Goal: Task Accomplishment & Management: Manage account settings

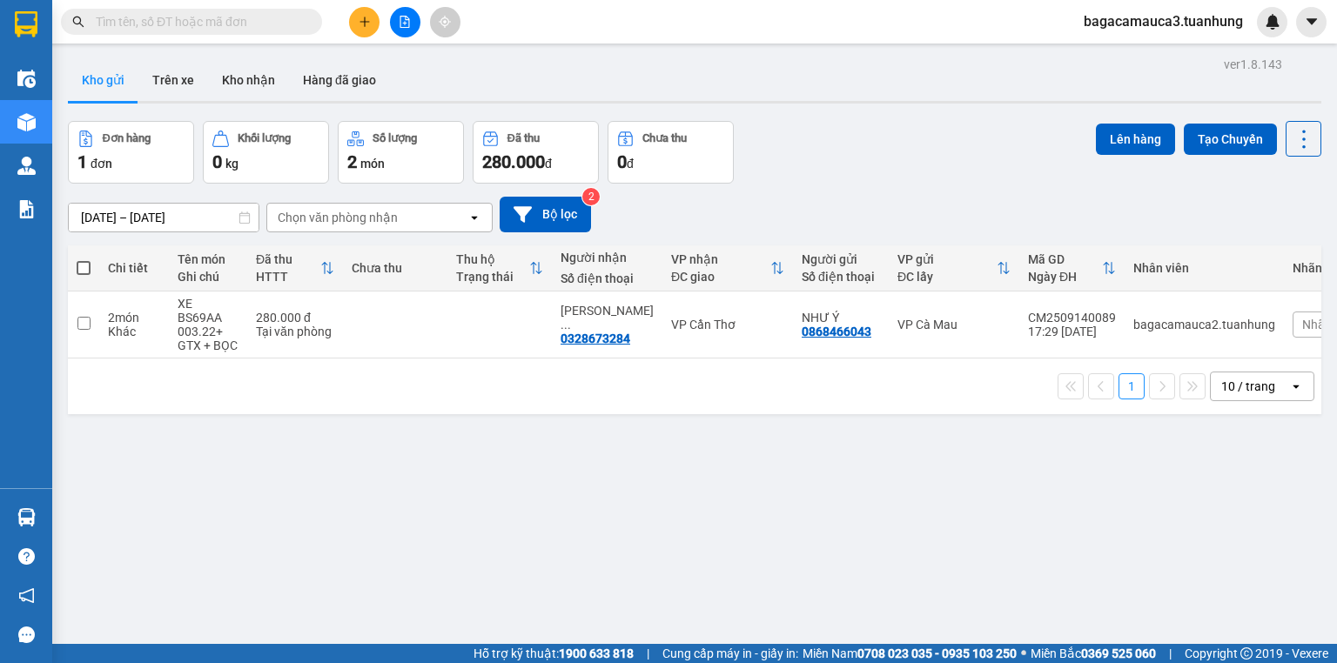
click at [1190, 28] on span "bagacamauca3.tuanhung" at bounding box center [1163, 21] width 187 height 22
click at [1182, 59] on span "Đăng xuất" at bounding box center [1171, 53] width 149 height 19
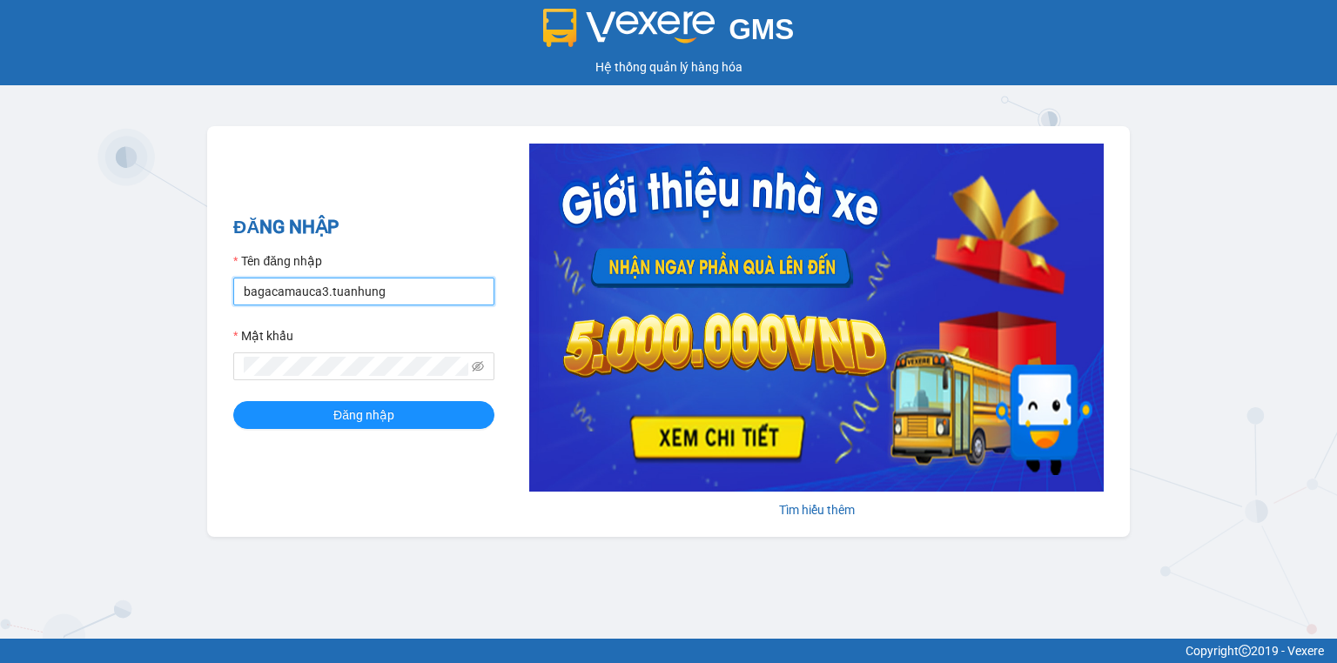
click at [429, 291] on input "bagacamauca3.tuanhung" at bounding box center [363, 292] width 261 height 28
type input "bagacamauca1.tuanhung"
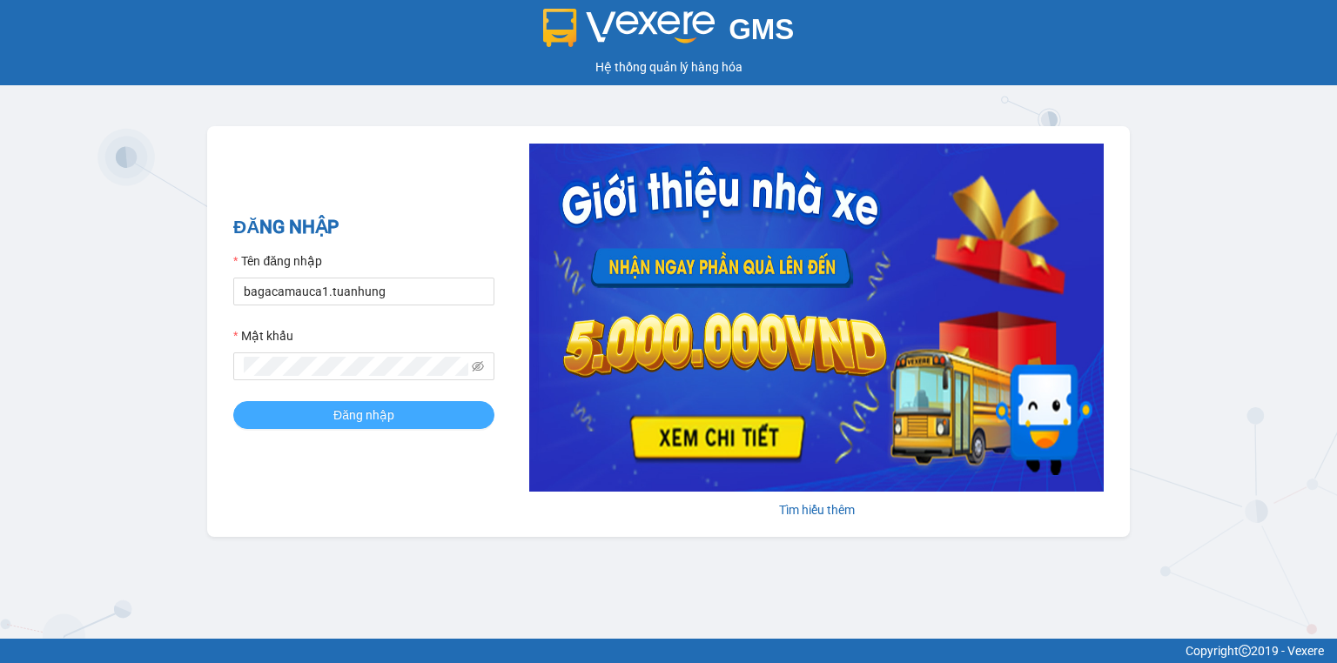
click at [439, 404] on button "Đăng nhập" at bounding box center [363, 415] width 261 height 28
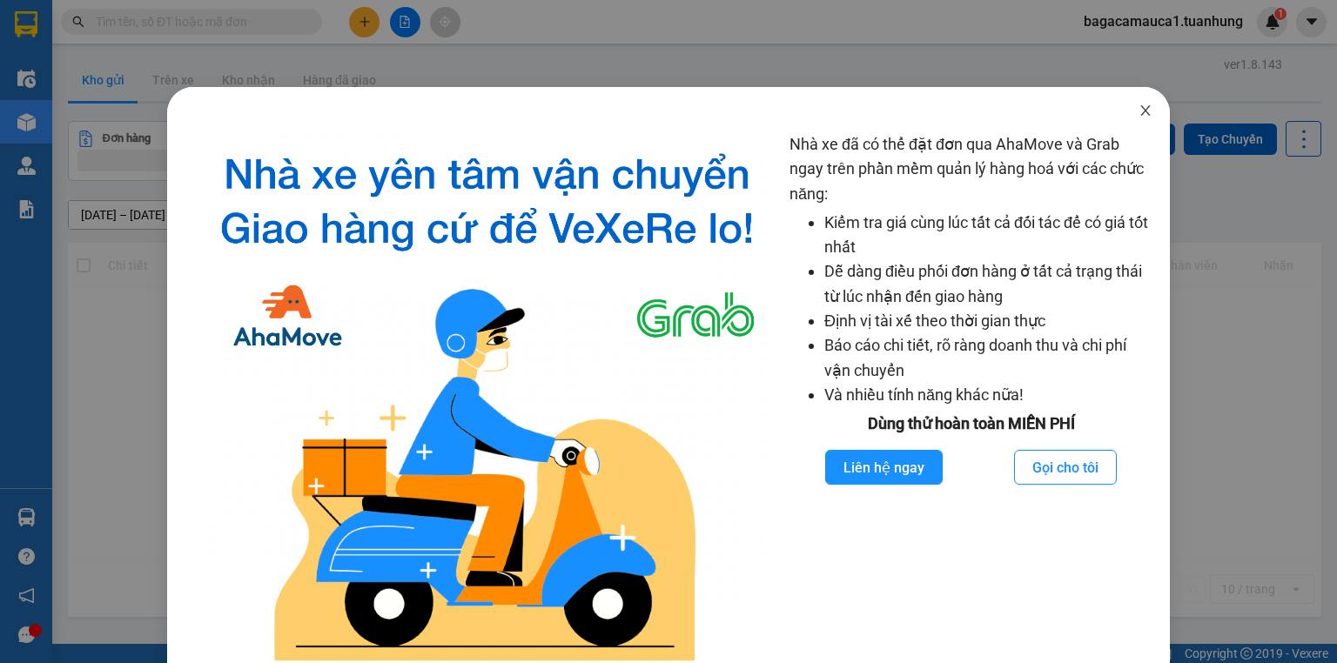
click at [1140, 114] on icon "close" at bounding box center [1145, 110] width 10 height 10
